Goal: Navigation & Orientation: Find specific page/section

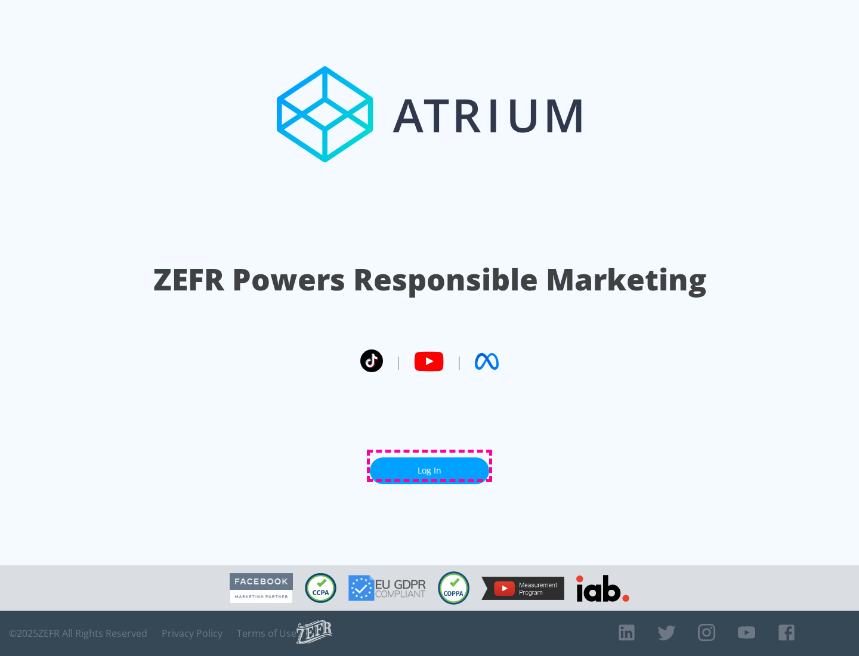
click at [429, 466] on link "Log In" at bounding box center [429, 470] width 119 height 27
